Goal: Task Accomplishment & Management: Use online tool/utility

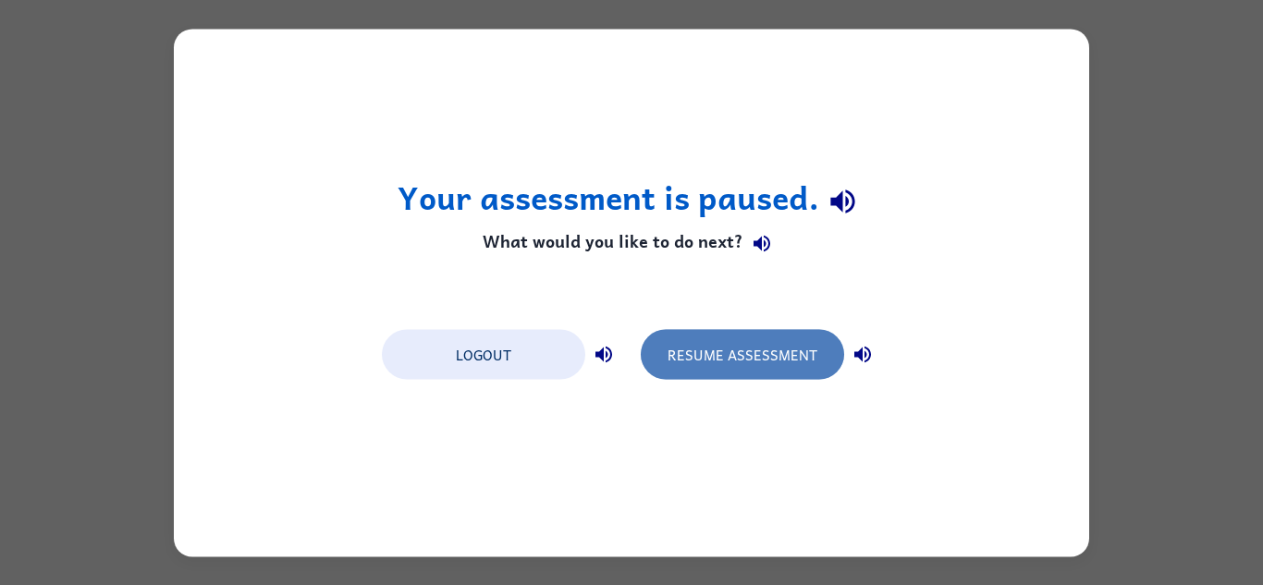
click at [675, 349] on button "Resume Assessment" at bounding box center [742, 354] width 203 height 50
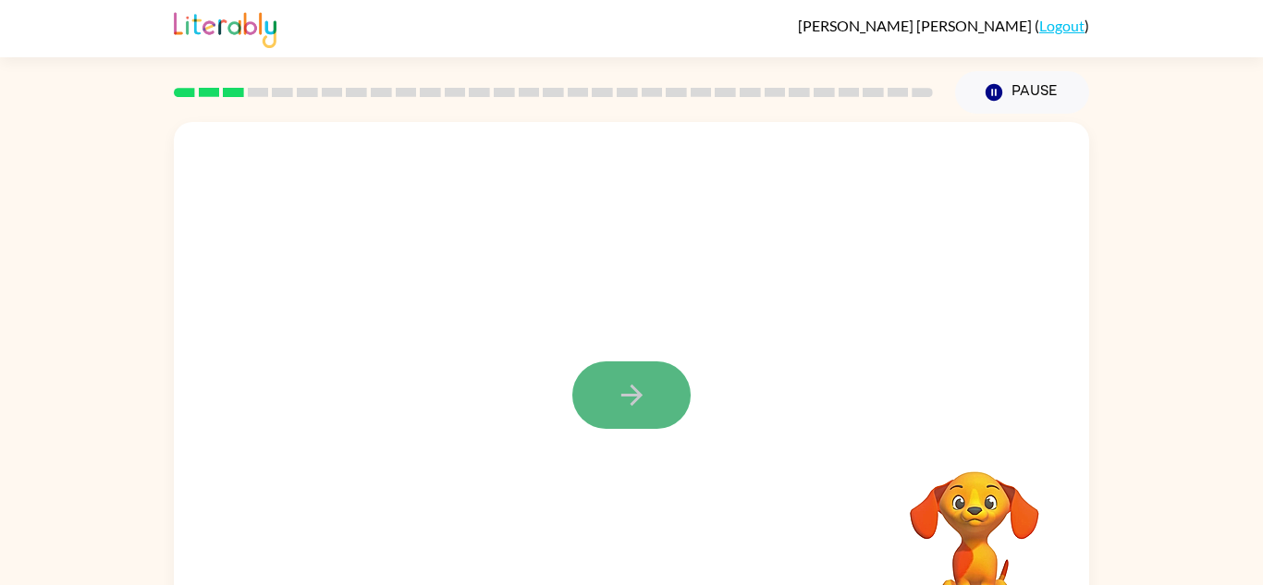
click at [594, 385] on button "button" at bounding box center [631, 394] width 118 height 67
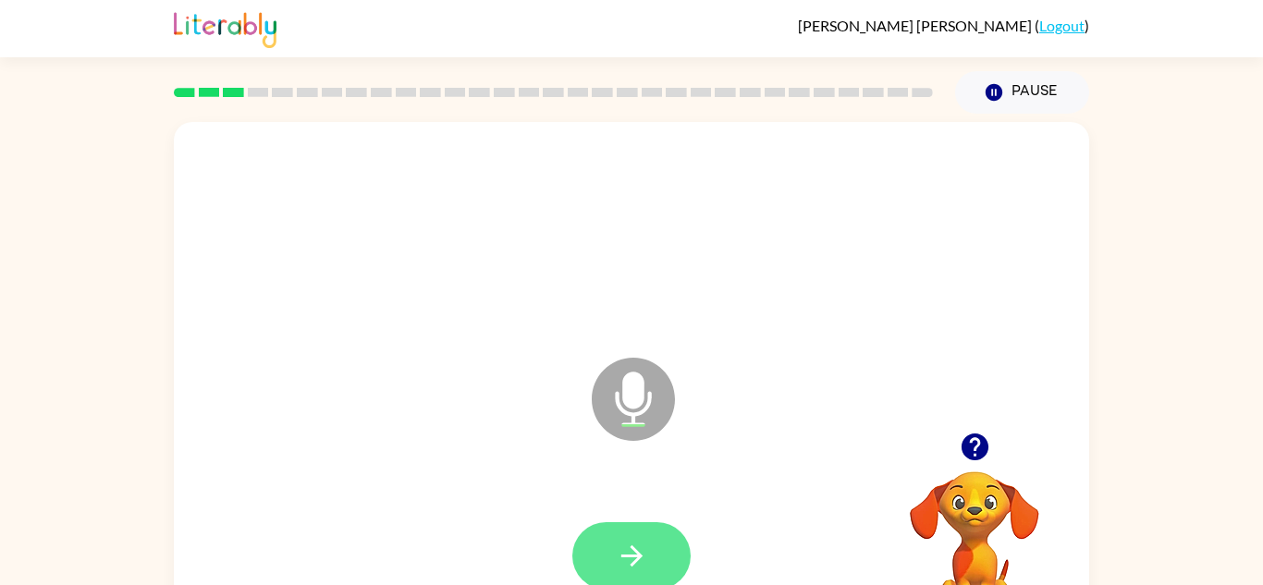
click at [647, 554] on button "button" at bounding box center [631, 555] width 118 height 67
click at [655, 530] on button "button" at bounding box center [631, 555] width 118 height 67
click at [962, 447] on icon "button" at bounding box center [973, 447] width 27 height 27
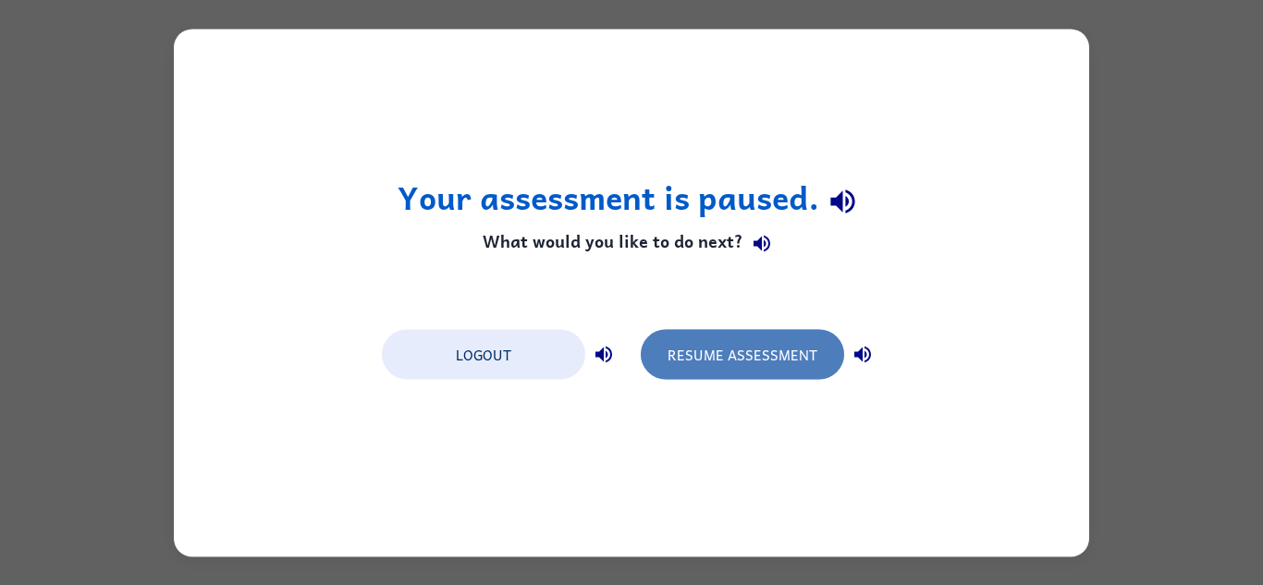
click at [732, 360] on button "Resume Assessment" at bounding box center [742, 354] width 203 height 50
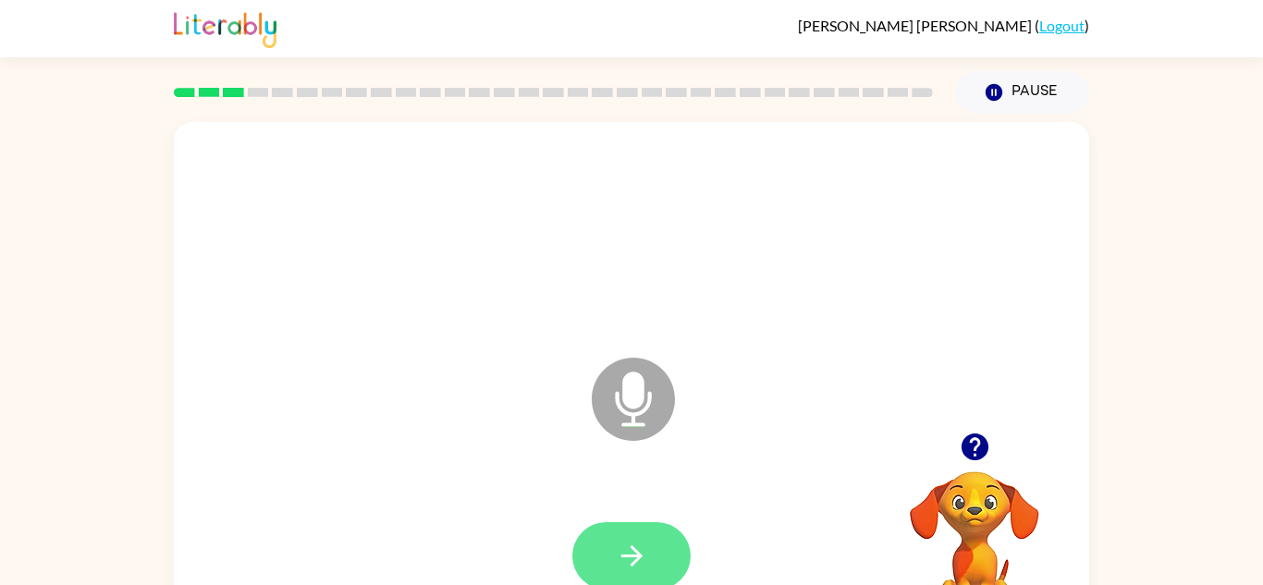
click at [622, 556] on icon "button" at bounding box center [630, 555] width 21 height 21
click at [648, 543] on button "button" at bounding box center [631, 555] width 118 height 67
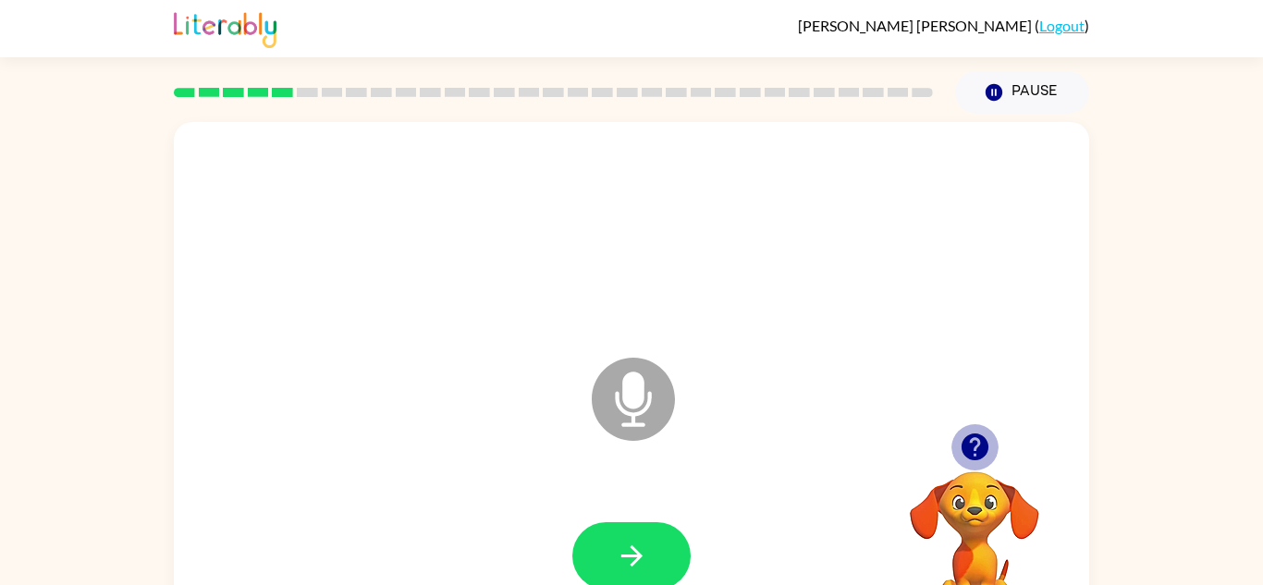
click at [961, 444] on icon "button" at bounding box center [973, 447] width 27 height 27
click at [695, 495] on div at bounding box center [631, 557] width 878 height 152
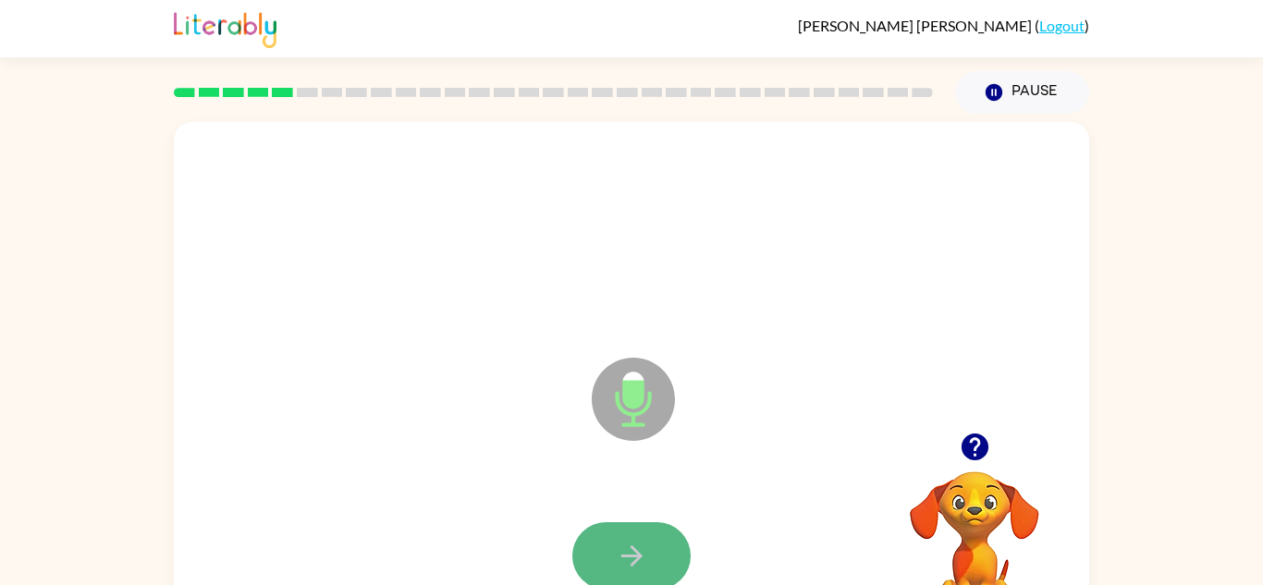
click at [586, 539] on button "button" at bounding box center [631, 555] width 118 height 67
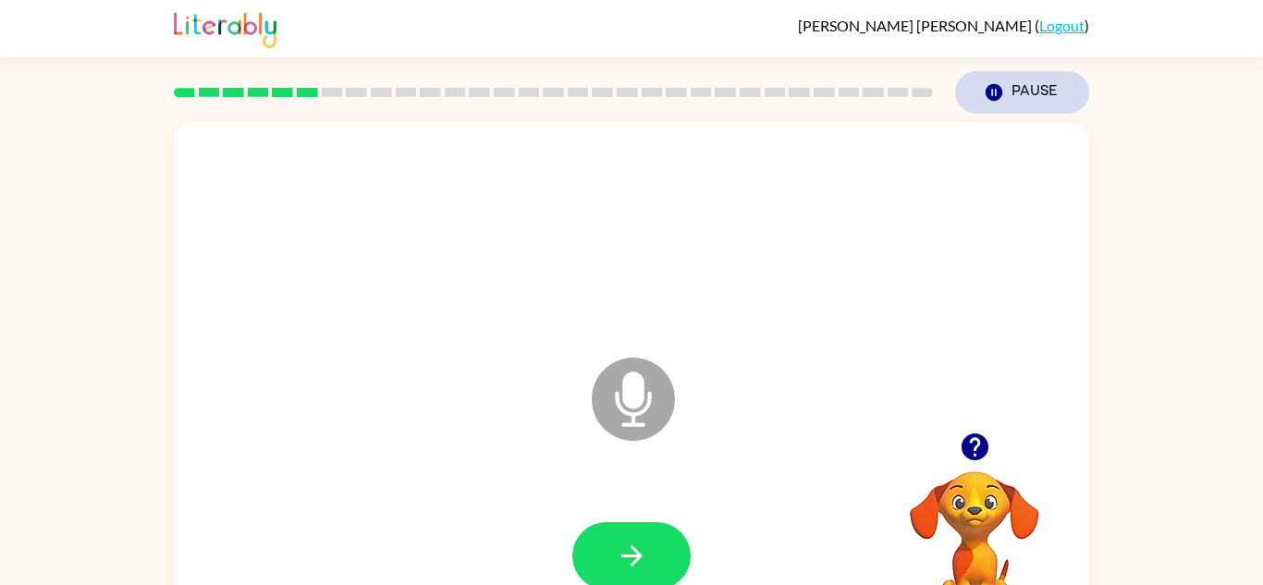
click at [974, 75] on button "Pause Pause" at bounding box center [1022, 92] width 134 height 43
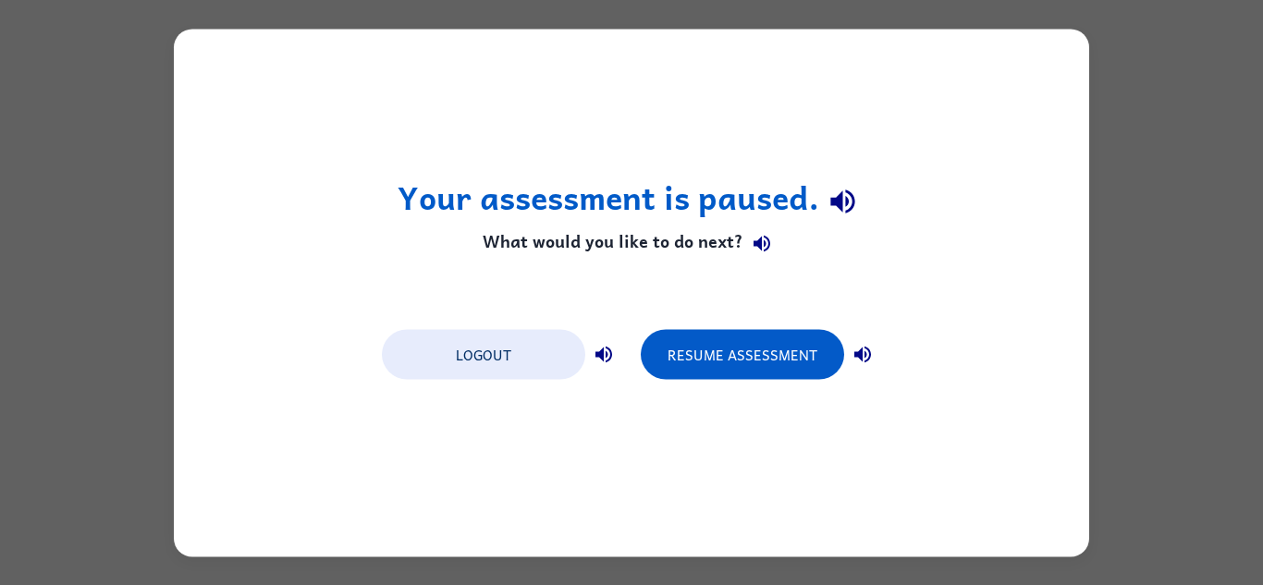
click at [974, 75] on div "Your assessment is paused. What would you like to do next? Logout Resume Assess…" at bounding box center [631, 293] width 915 height 528
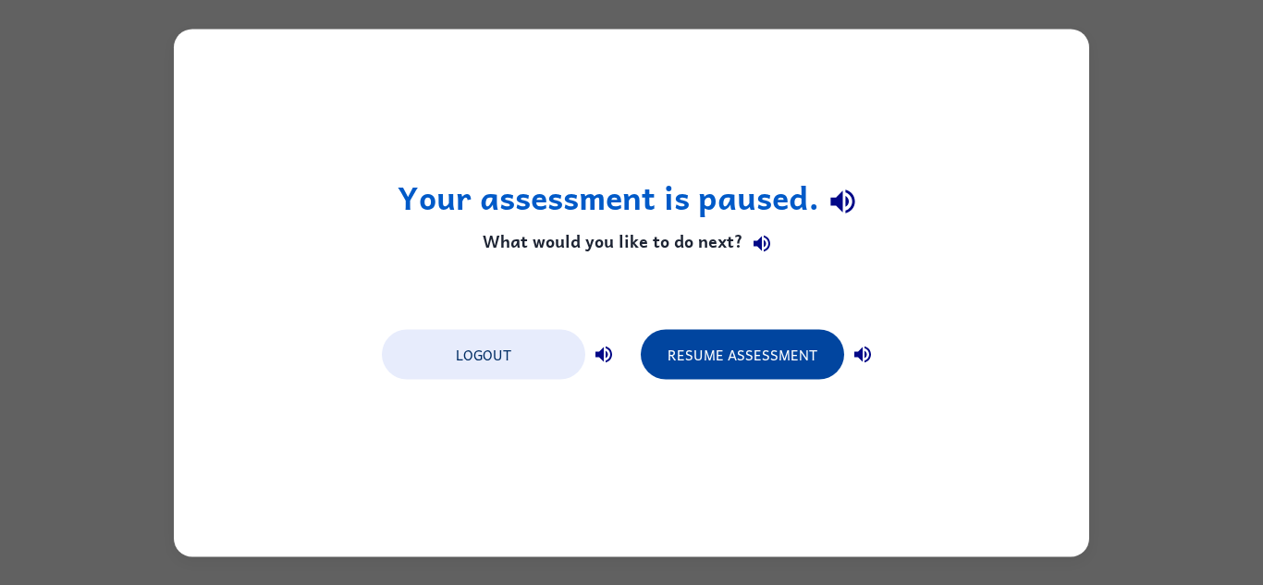
click at [712, 363] on button "Resume Assessment" at bounding box center [742, 354] width 203 height 50
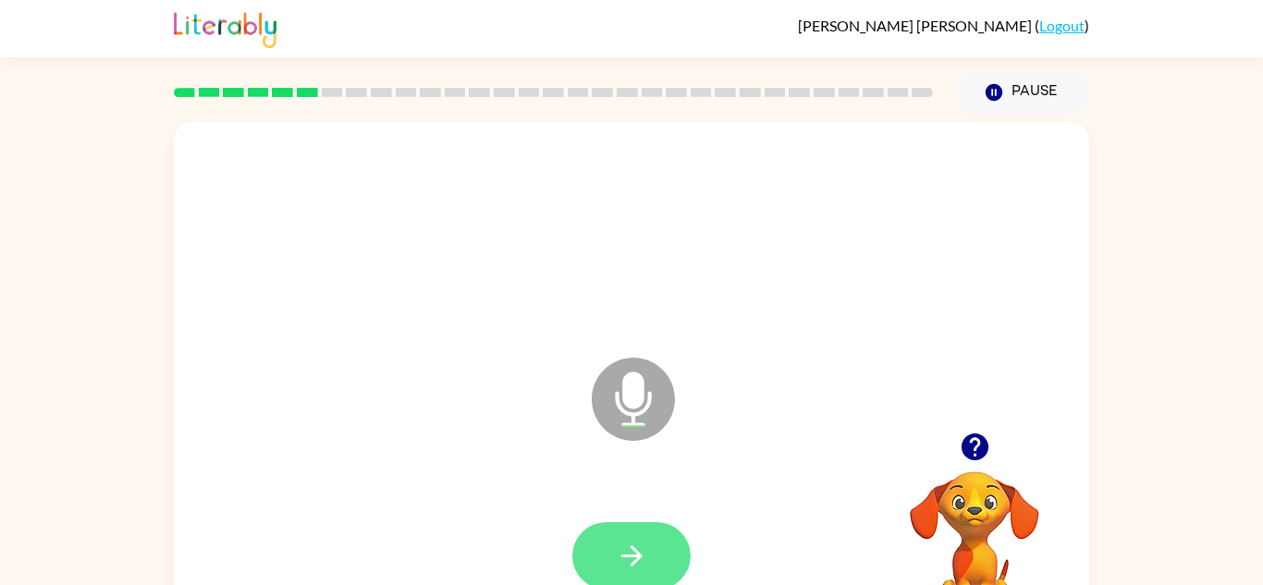
click at [629, 540] on icon "button" at bounding box center [632, 556] width 32 height 32
click at [284, 134] on div "Microphone The Microphone is here when it is your turn to talk" at bounding box center [631, 386] width 915 height 528
click at [618, 551] on icon "button" at bounding box center [632, 556] width 32 height 32
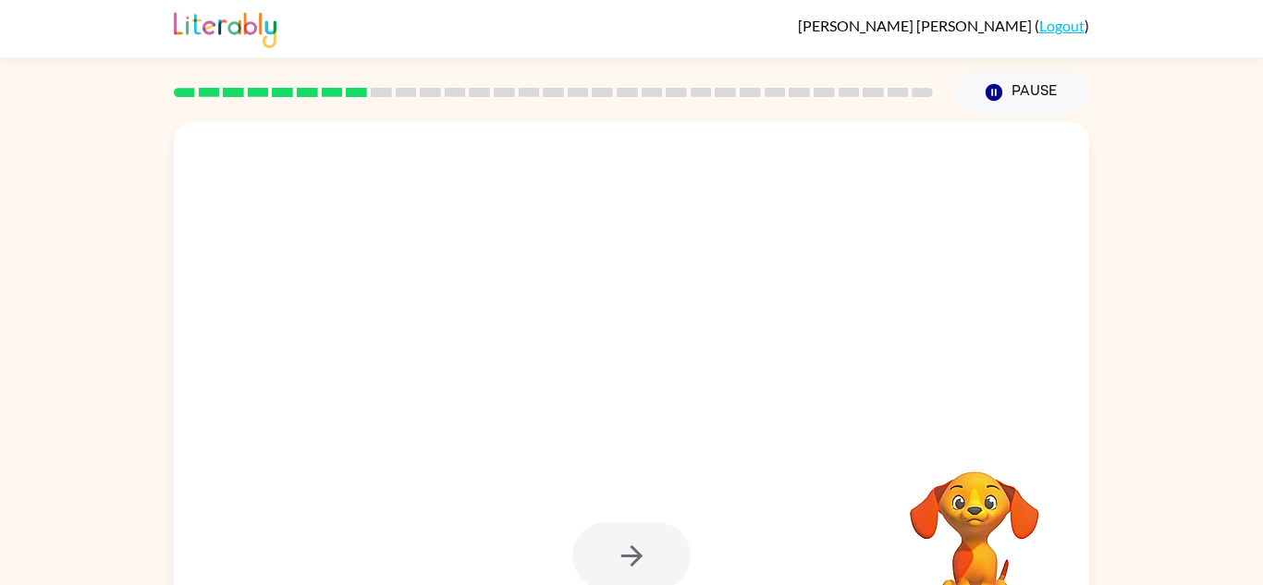
click at [618, 551] on div at bounding box center [631, 555] width 118 height 67
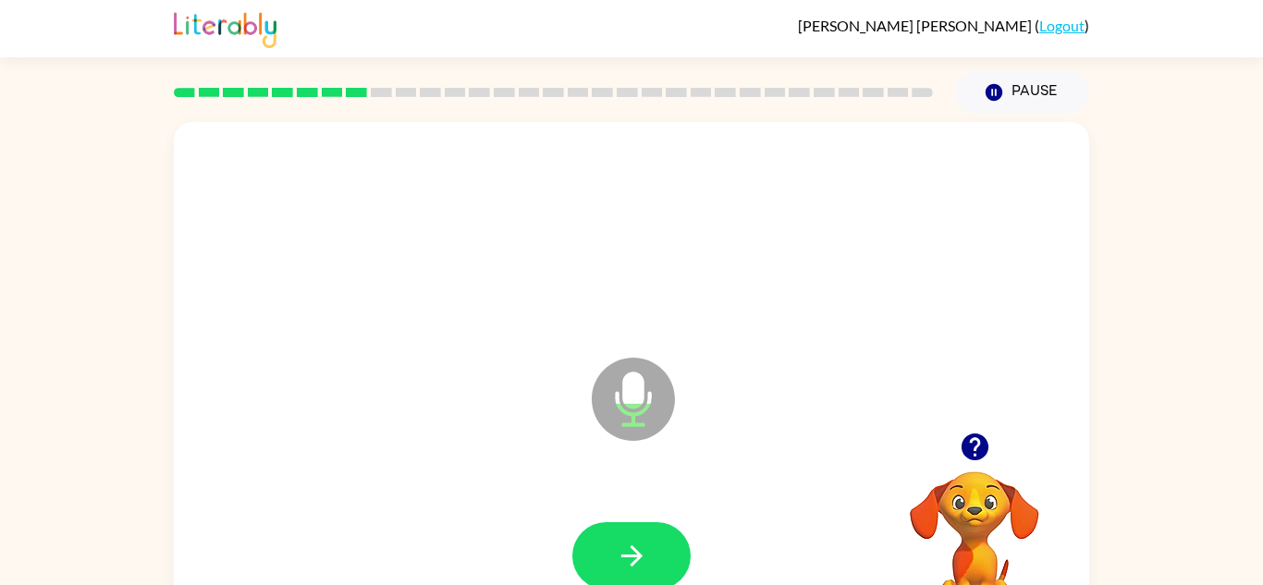
click at [965, 454] on icon "button" at bounding box center [973, 447] width 27 height 27
click at [965, 457] on icon "button" at bounding box center [973, 447] width 27 height 27
click at [597, 562] on button "button" at bounding box center [631, 555] width 118 height 67
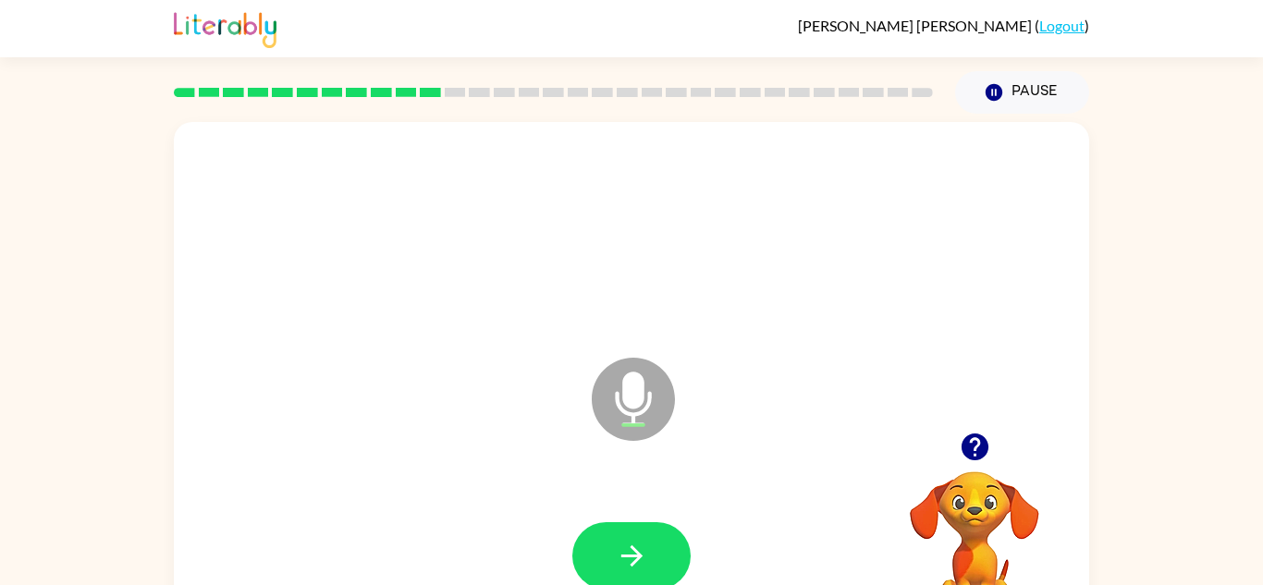
click at [597, 562] on button "button" at bounding box center [631, 555] width 118 height 67
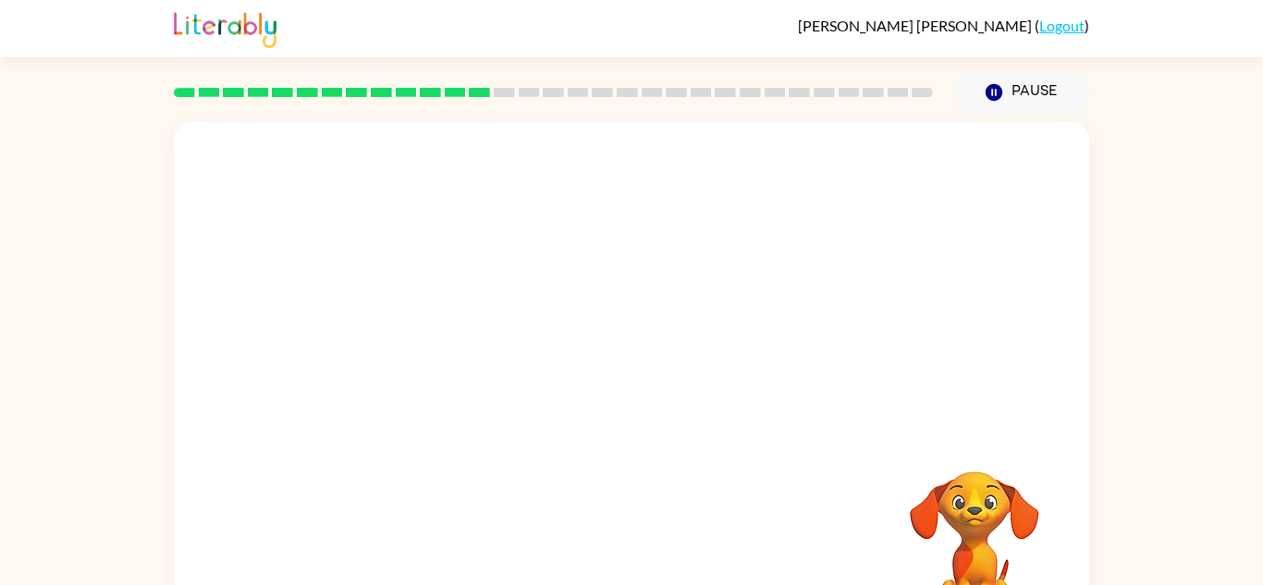
click at [597, 562] on div at bounding box center [631, 557] width 878 height 152
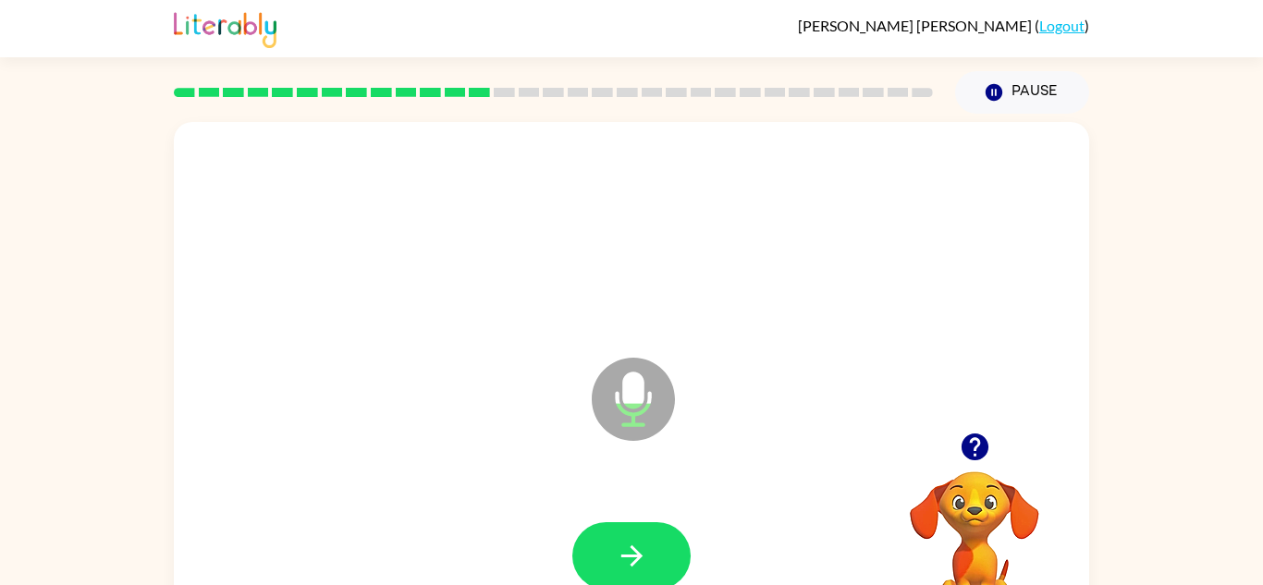
click at [623, 551] on icon "button" at bounding box center [632, 556] width 32 height 32
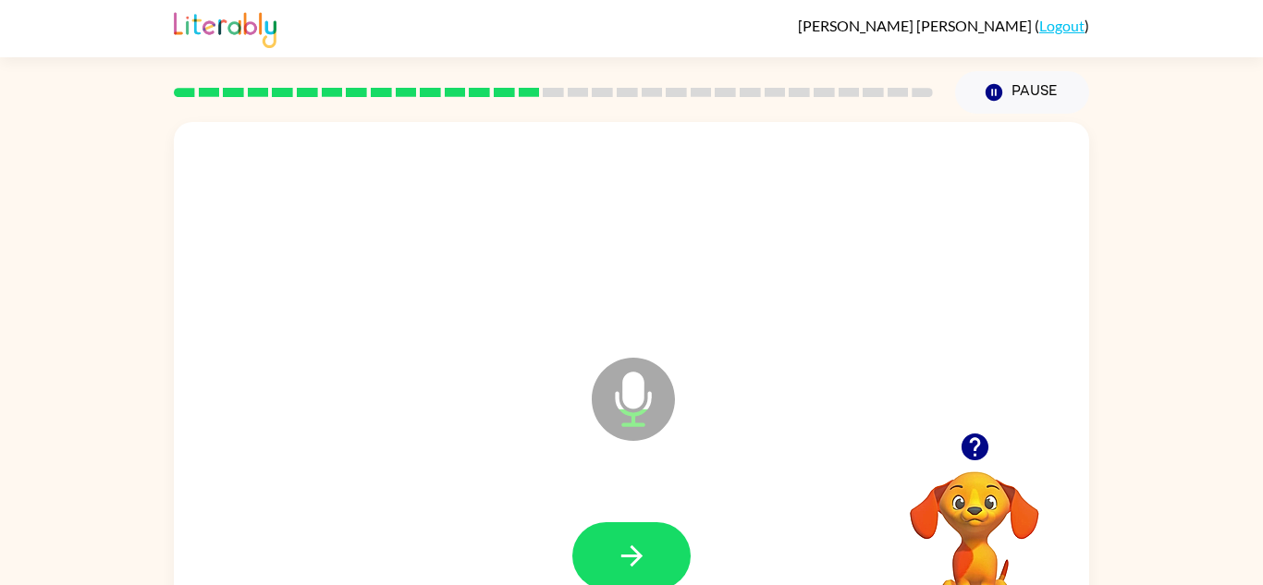
click at [623, 551] on icon "button" at bounding box center [632, 556] width 32 height 32
click at [702, 434] on icon "Microphone The Microphone is here when it is your turn to talk" at bounding box center [725, 422] width 277 height 139
click at [620, 576] on button "button" at bounding box center [631, 555] width 118 height 67
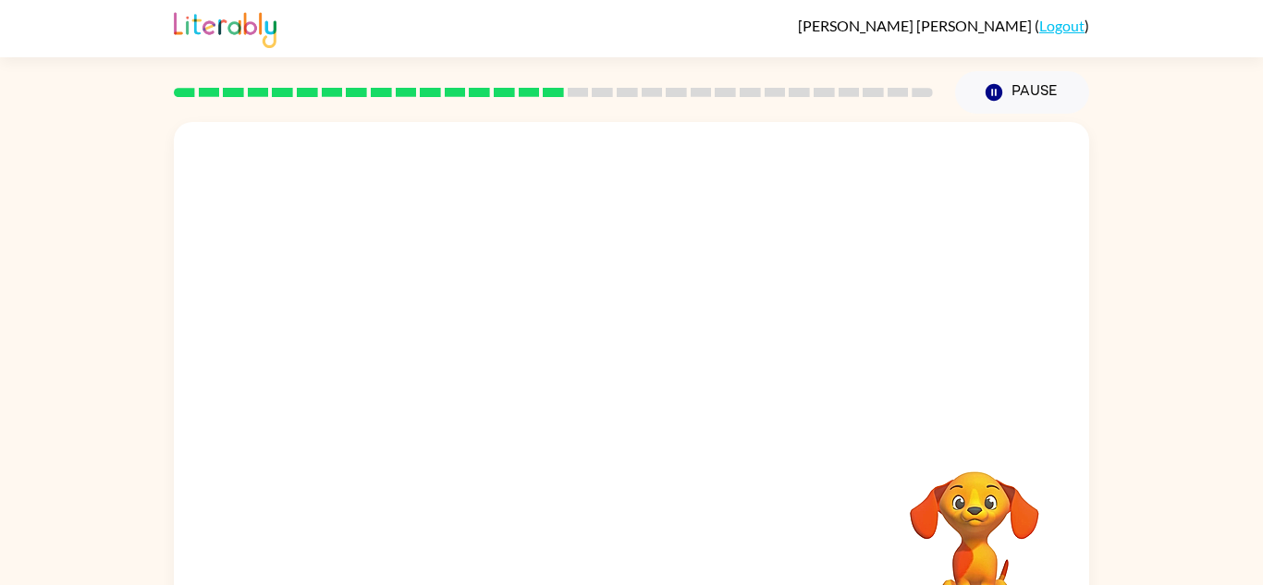
scroll to position [65, 0]
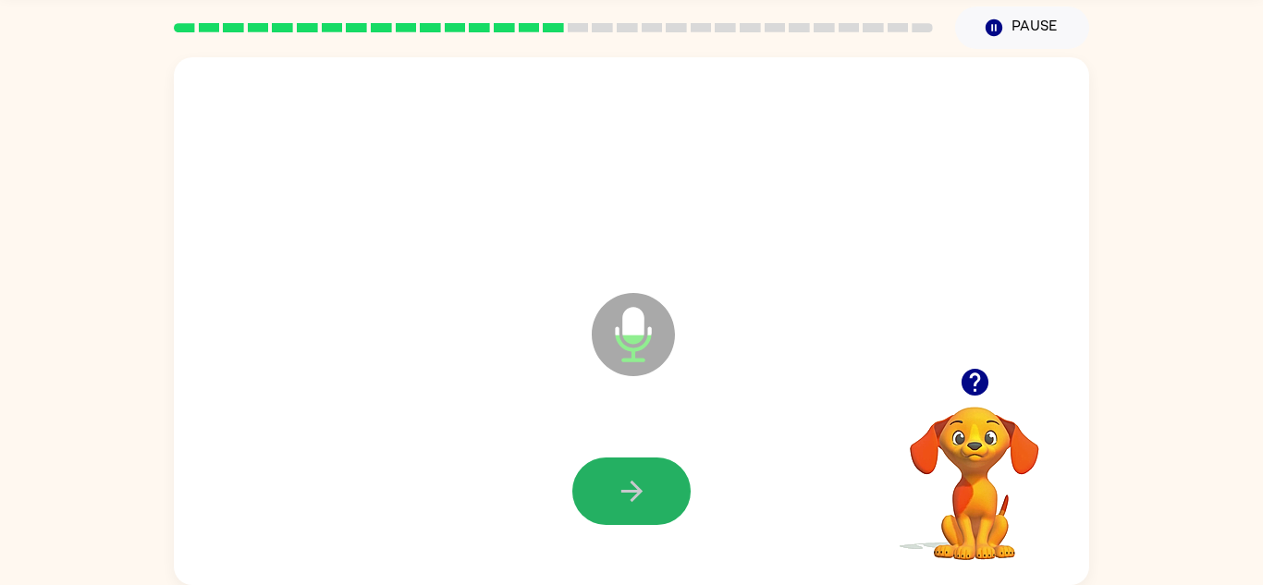
click at [638, 483] on icon "button" at bounding box center [632, 491] width 32 height 32
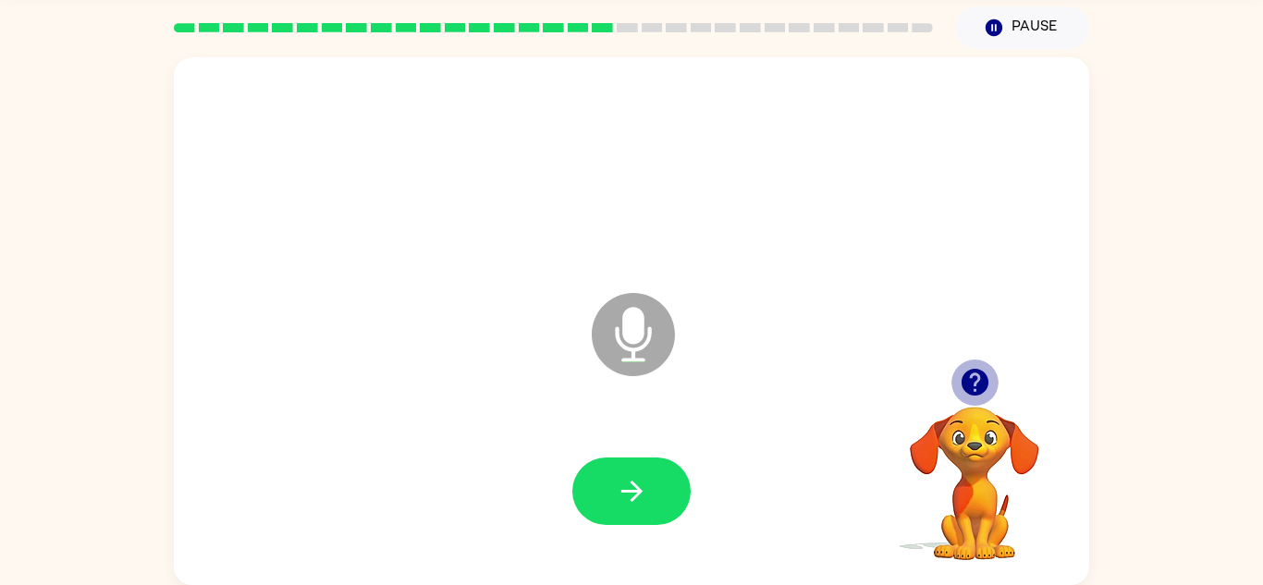
click at [964, 374] on icon "button" at bounding box center [973, 382] width 27 height 27
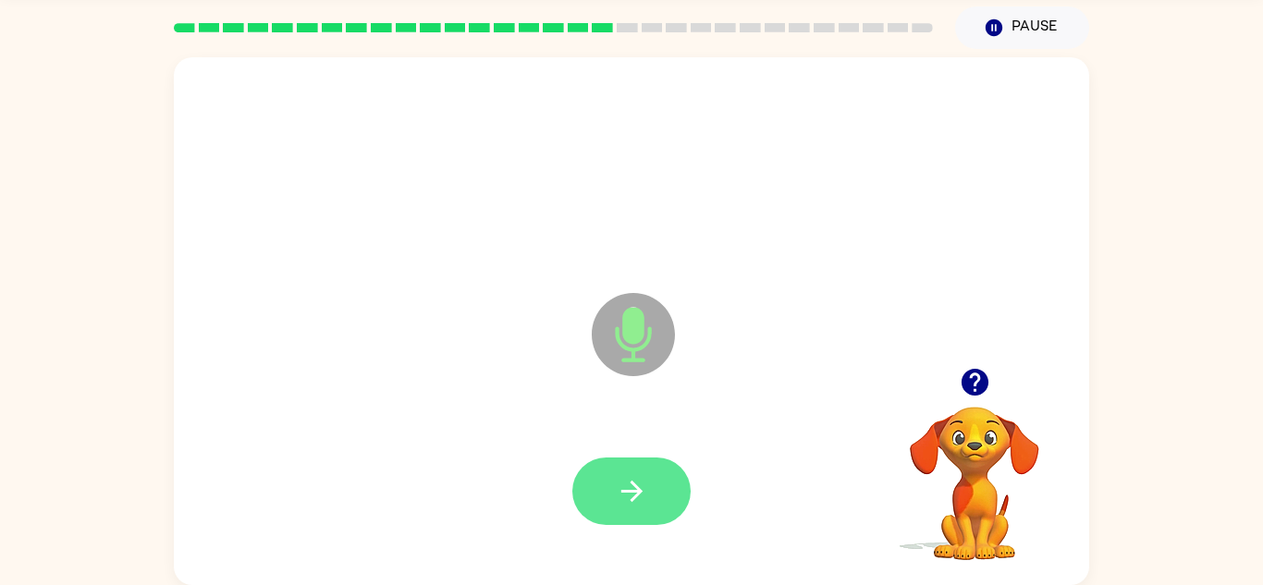
click at [622, 498] on icon "button" at bounding box center [632, 491] width 32 height 32
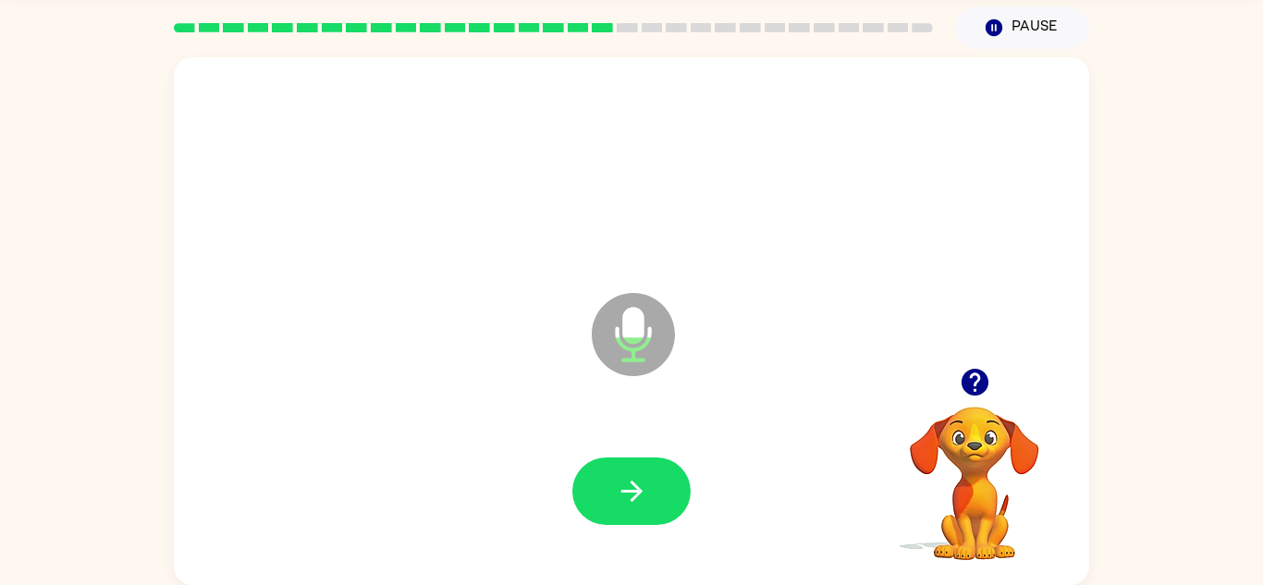
click at [622, 498] on icon "button" at bounding box center [632, 491] width 32 height 32
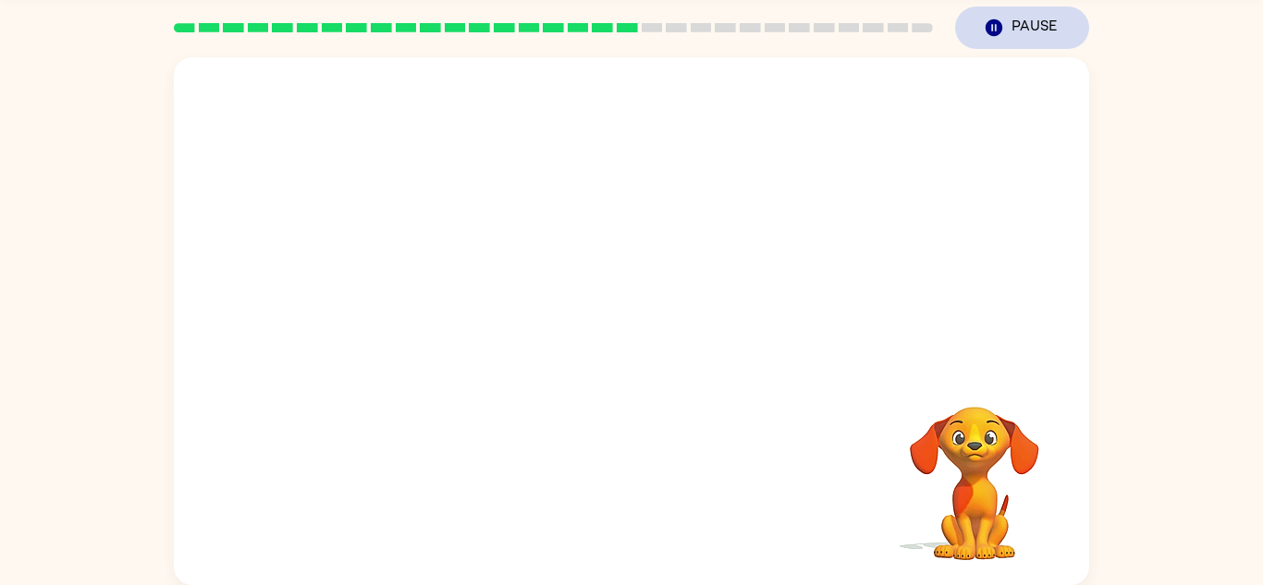
click at [1018, 27] on button "Pause Pause" at bounding box center [1022, 27] width 134 height 43
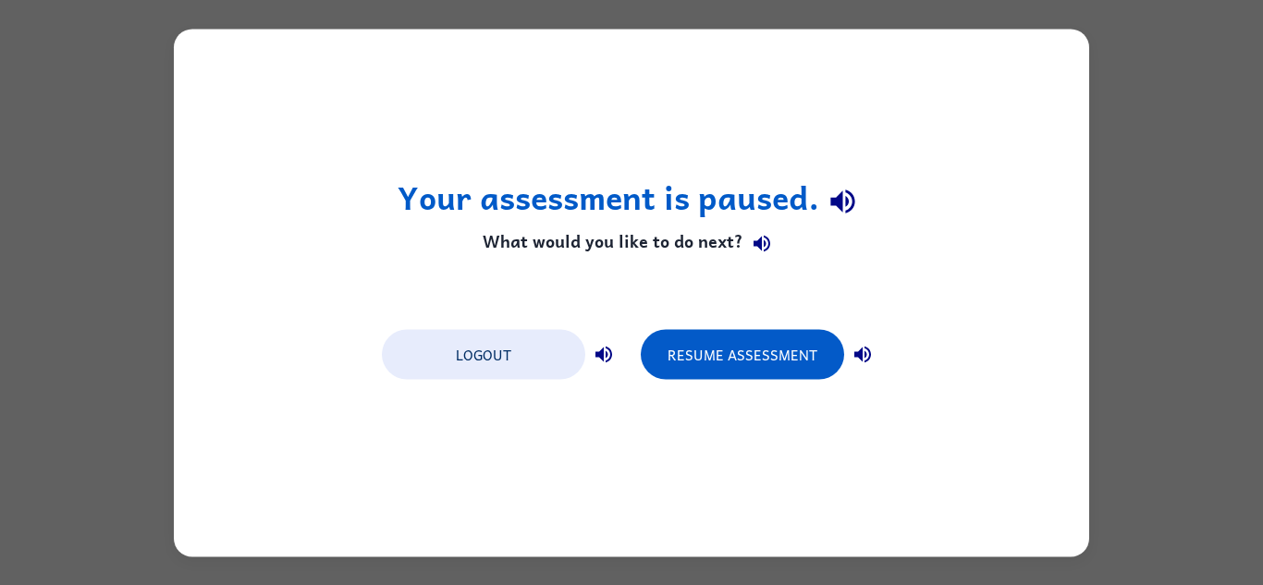
click at [480, 387] on div "Logout Resume Assessment" at bounding box center [632, 353] width 518 height 70
click at [495, 339] on button "Logout" at bounding box center [483, 354] width 203 height 50
